Goal: Information Seeking & Learning: Learn about a topic

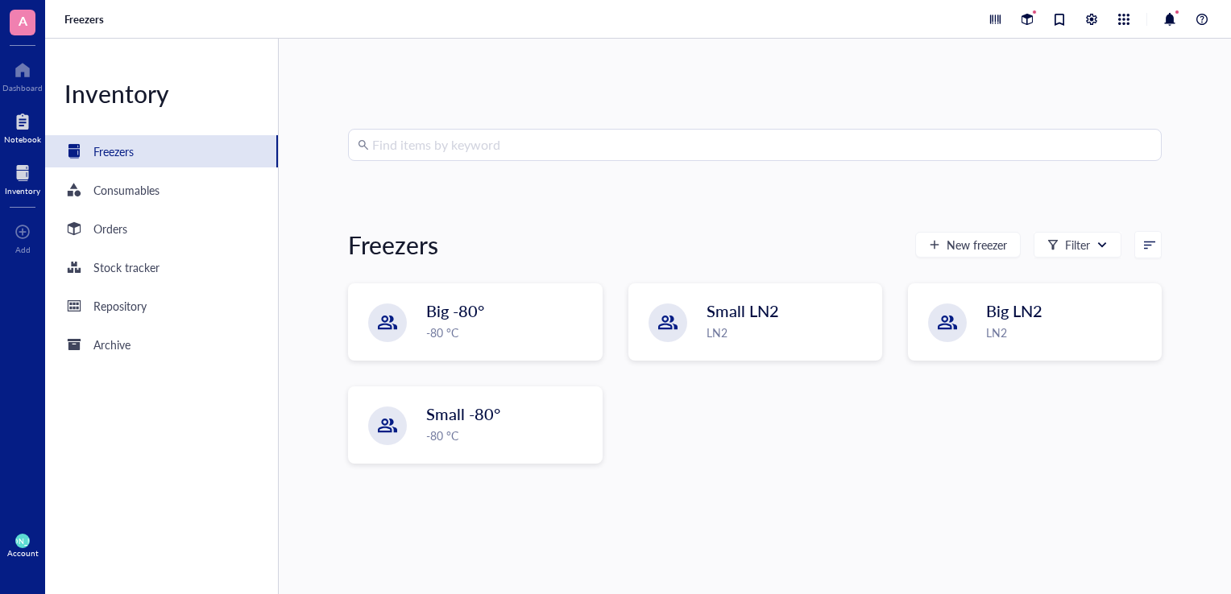
click at [26, 137] on div "Notebook" at bounding box center [22, 140] width 37 height 10
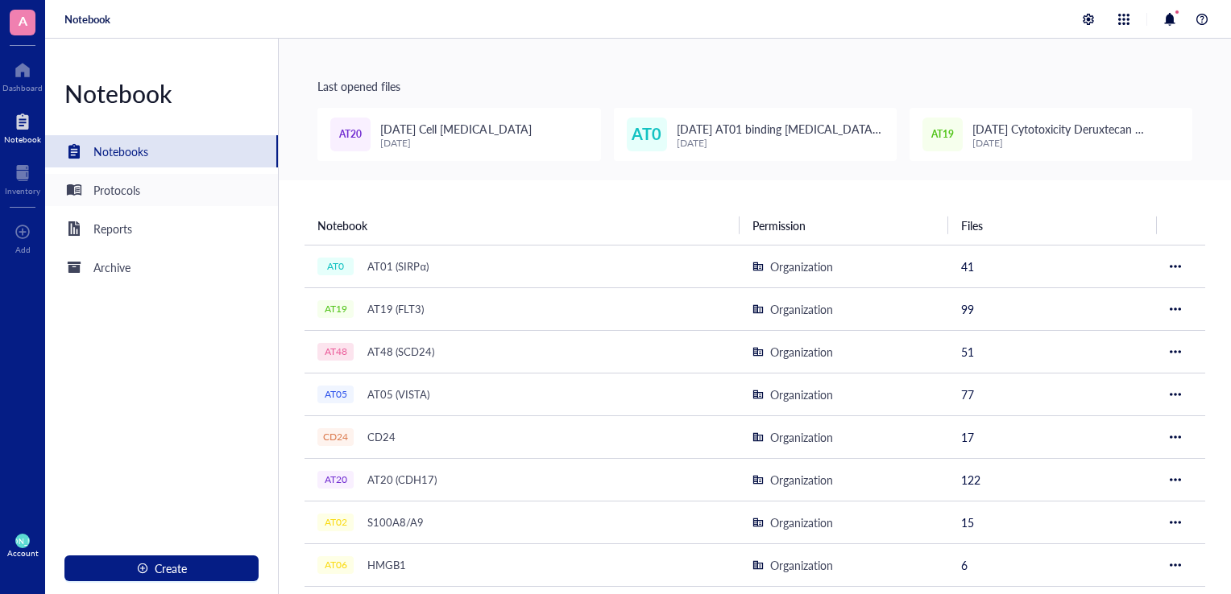
click at [142, 192] on div "Protocols" at bounding box center [161, 190] width 233 height 32
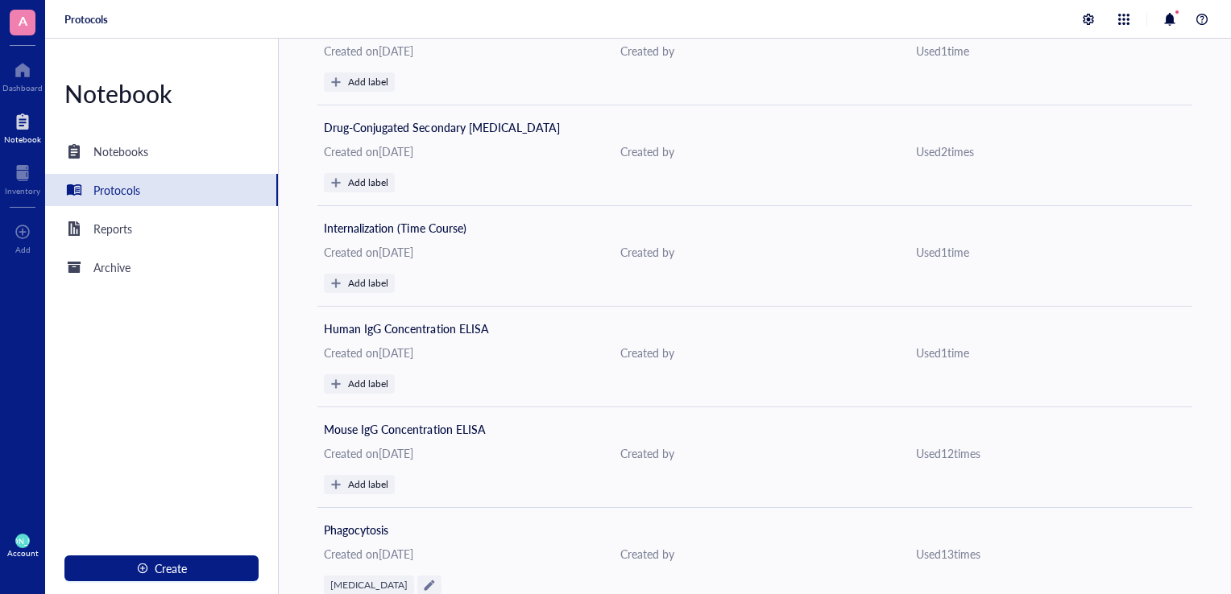
scroll to position [2366, 0]
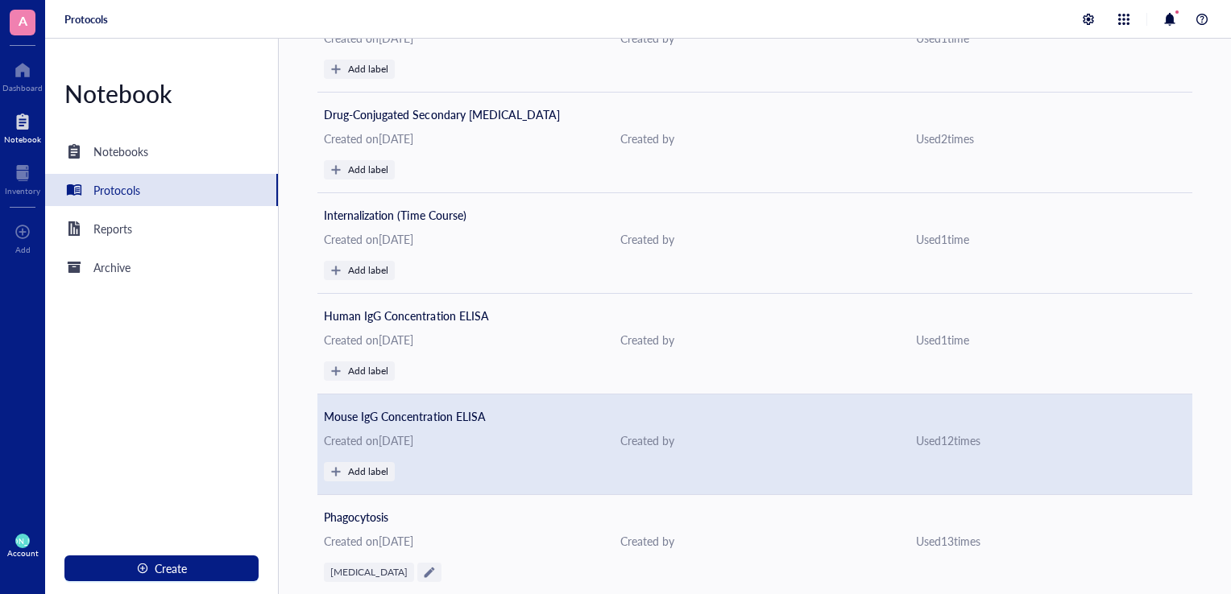
click at [489, 416] on div "Mouse IgG Concentration ELISA" at bounding box center [755, 417] width 862 height 18
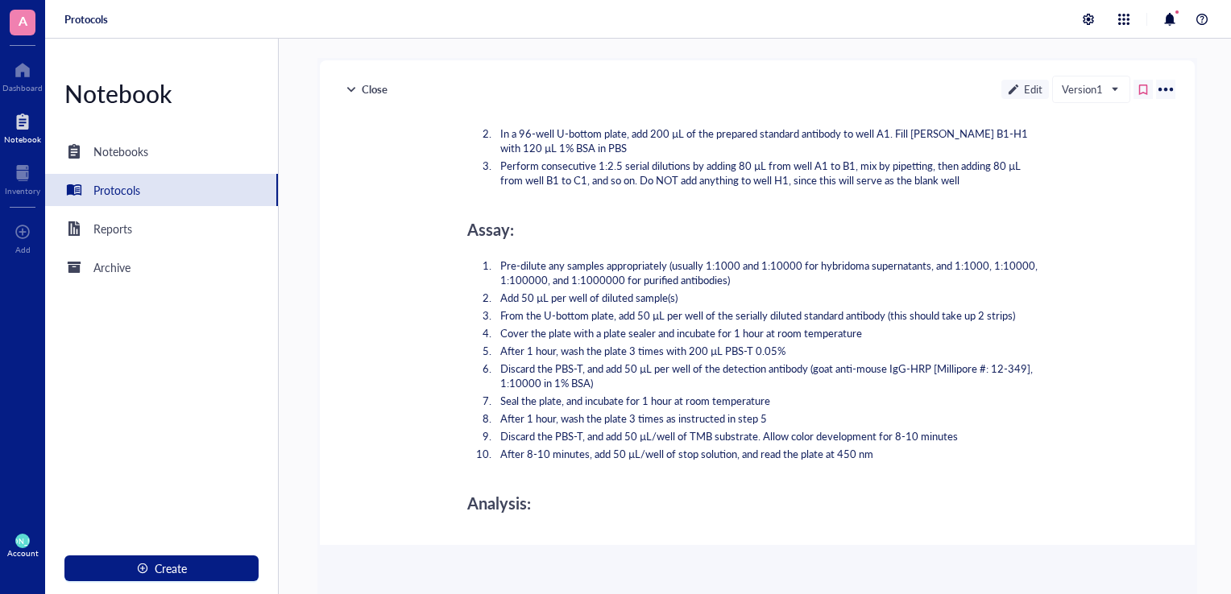
scroll to position [379, 0]
click at [129, 185] on div "Protocols" at bounding box center [116, 190] width 47 height 18
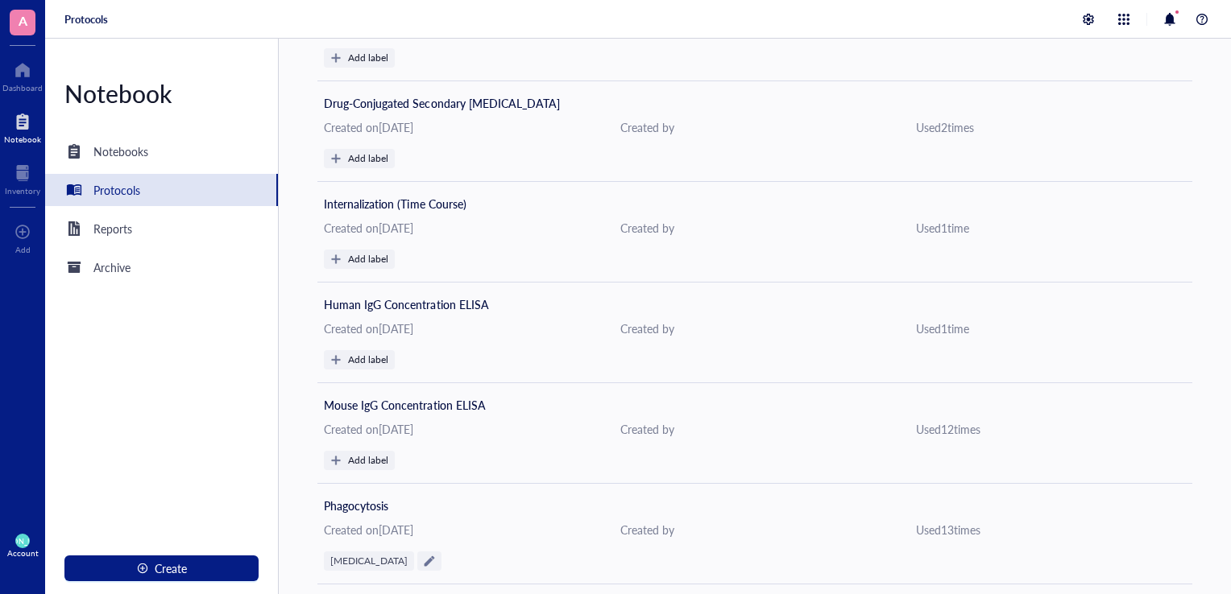
scroll to position [2379, 0]
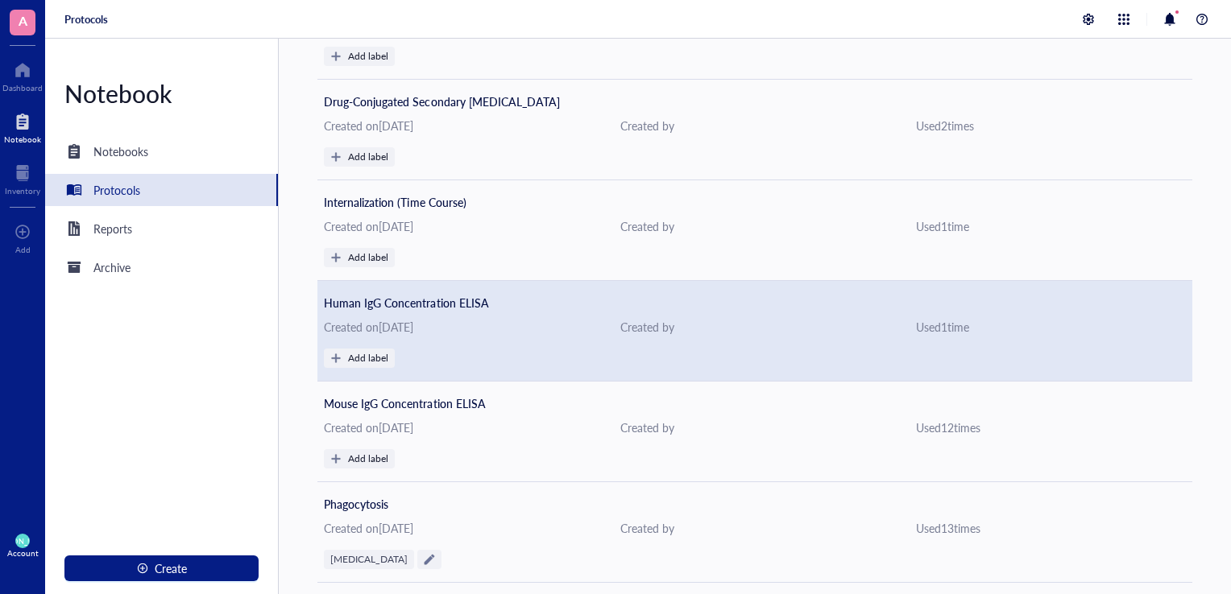
click at [479, 301] on span "Human IgG Concentration ELISA" at bounding box center [406, 303] width 164 height 16
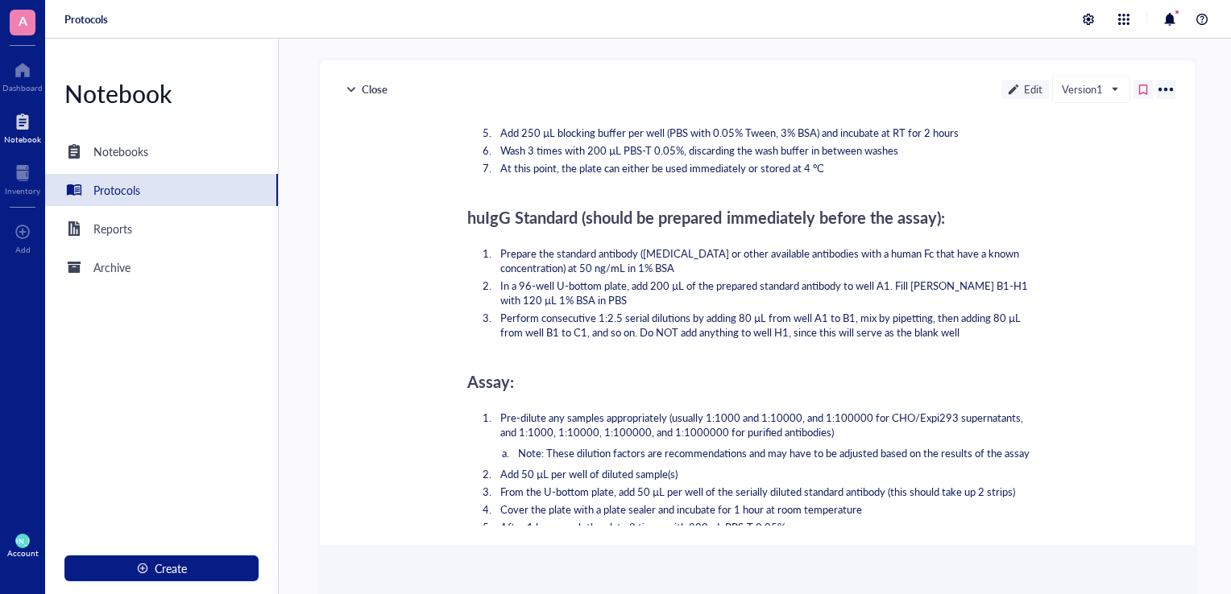
scroll to position [246, 0]
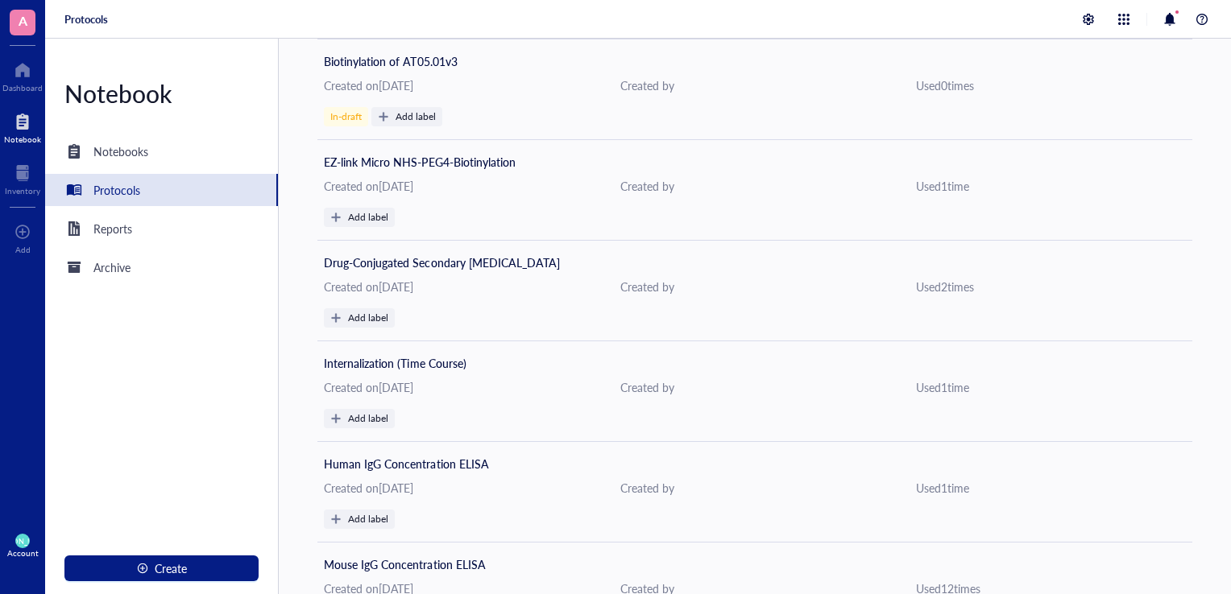
scroll to position [2382, 0]
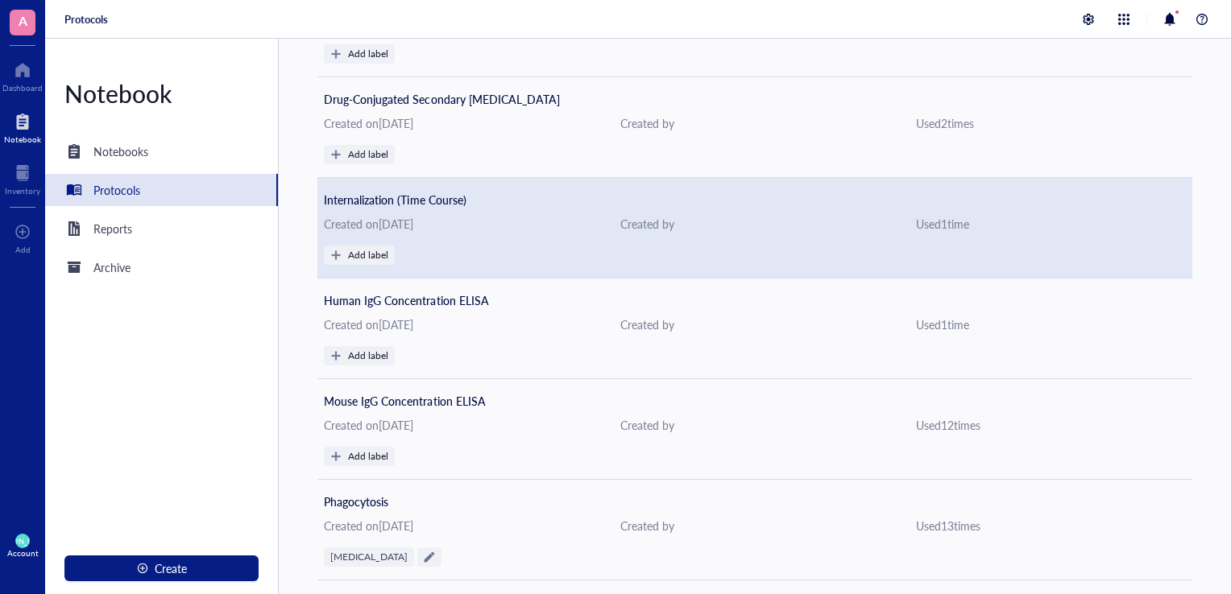
click at [408, 215] on div "Created on [DATE]" at bounding box center [459, 224] width 270 height 18
